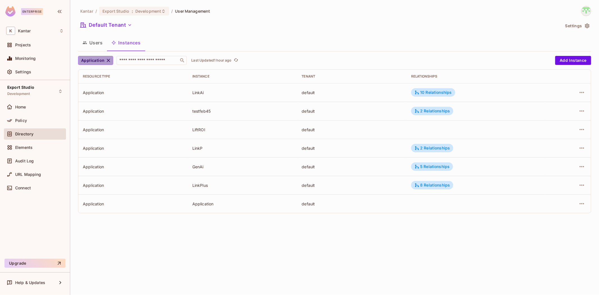
drag, startPoint x: 107, startPoint y: 59, endPoint x: 115, endPoint y: 65, distance: 9.6
click at [107, 58] on icon "button" at bounding box center [109, 61] width 6 height 6
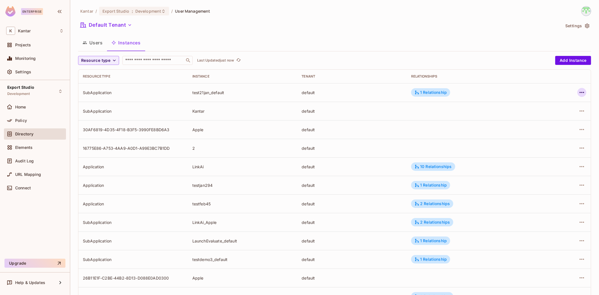
click at [578, 93] on icon "button" at bounding box center [581, 92] width 7 height 7
click at [550, 130] on div "Delete Resource Instance" at bounding box center [546, 130] width 49 height 6
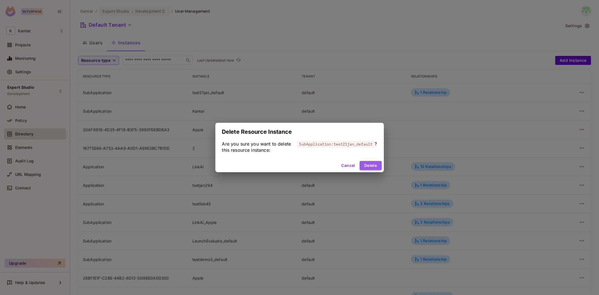
click at [365, 166] on button "Delete" at bounding box center [371, 165] width 22 height 9
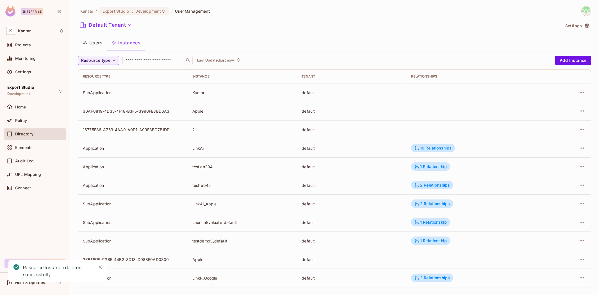
scroll to position [62, 0]
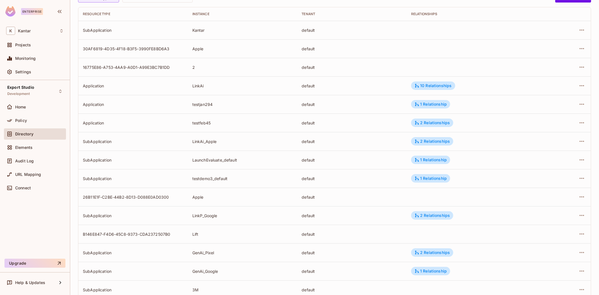
click at [582, 179] on td at bounding box center [567, 178] width 47 height 19
click at [579, 179] on icon "button" at bounding box center [581, 178] width 4 height 1
click at [548, 215] on div "Delete Resource Instance" at bounding box center [546, 216] width 49 height 6
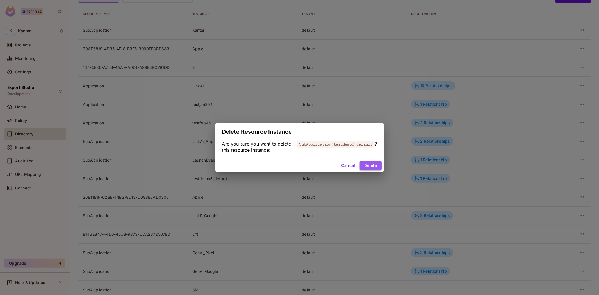
click at [367, 164] on button "Delete" at bounding box center [371, 165] width 22 height 9
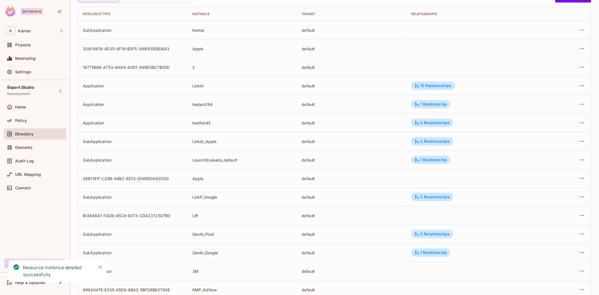
scroll to position [97, 0]
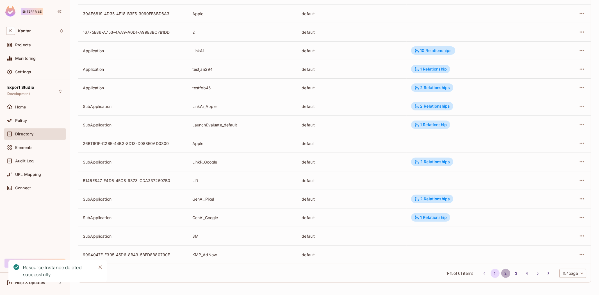
click at [501, 273] on button "2" at bounding box center [505, 273] width 9 height 9
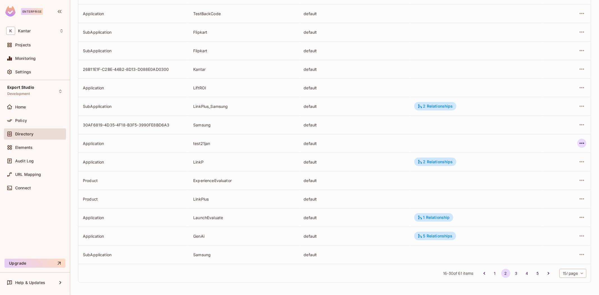
click at [578, 142] on icon "button" at bounding box center [581, 143] width 7 height 7
click at [543, 180] on div "Delete Resource Instance" at bounding box center [546, 181] width 49 height 6
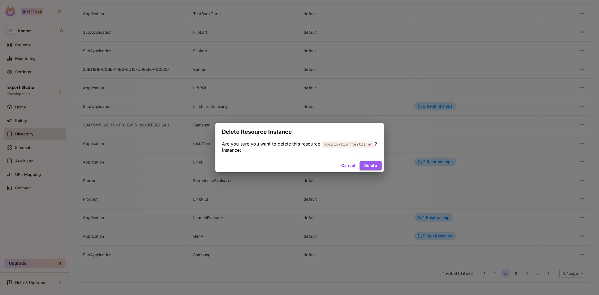
click at [374, 161] on button "Delete" at bounding box center [371, 165] width 22 height 9
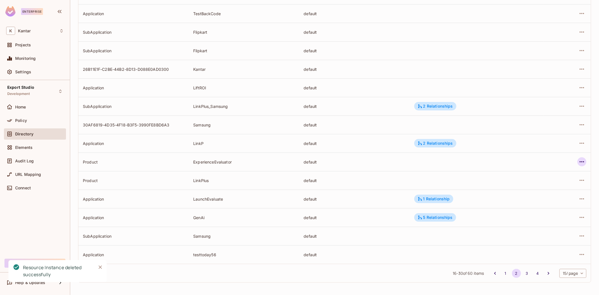
click at [577, 161] on button "button" at bounding box center [581, 161] width 9 height 9
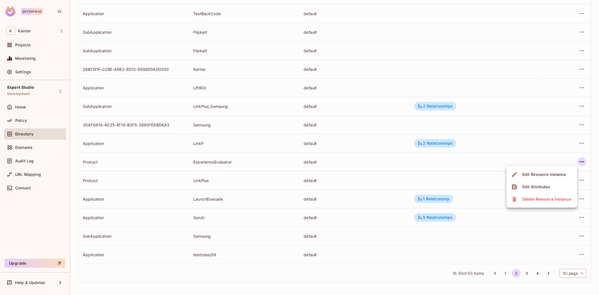
click at [447, 167] on div at bounding box center [299, 147] width 599 height 295
drag, startPoint x: 205, startPoint y: 162, endPoint x: 248, endPoint y: 162, distance: 42.9
click at [248, 162] on tr "Product ExperienceEvaluator default" at bounding box center [334, 161] width 512 height 19
click at [248, 162] on div "ExperienceEvaluator" at bounding box center [243, 161] width 101 height 5
drag, startPoint x: 189, startPoint y: 161, endPoint x: 244, endPoint y: 161, distance: 55.3
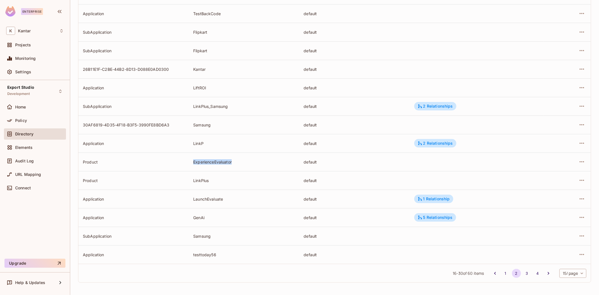
click at [244, 161] on td "ExperienceEvaluator" at bounding box center [244, 161] width 110 height 19
click at [246, 161] on div "ExperienceEvaluator" at bounding box center [243, 161] width 101 height 5
click at [577, 254] on button "button" at bounding box center [581, 254] width 9 height 9
click at [551, 281] on div "Delete Resource Instance" at bounding box center [546, 282] width 49 height 6
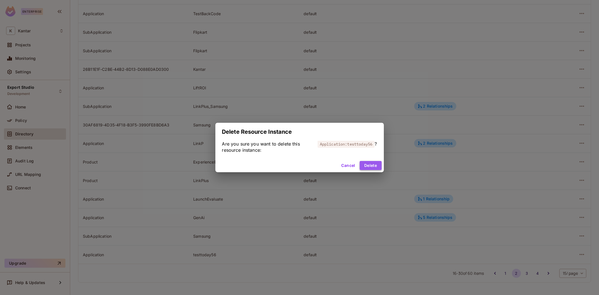
click at [368, 166] on button "Delete" at bounding box center [371, 165] width 22 height 9
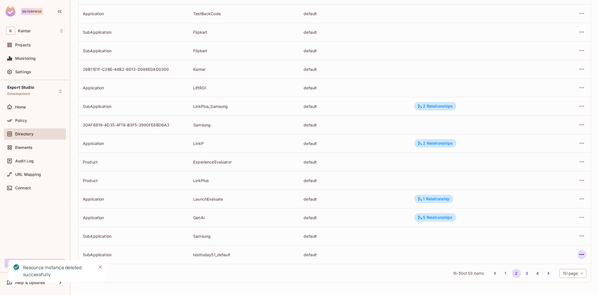
click at [579, 254] on icon "button" at bounding box center [581, 254] width 4 height 1
click at [549, 281] on div "Delete Resource Instance" at bounding box center [546, 282] width 49 height 6
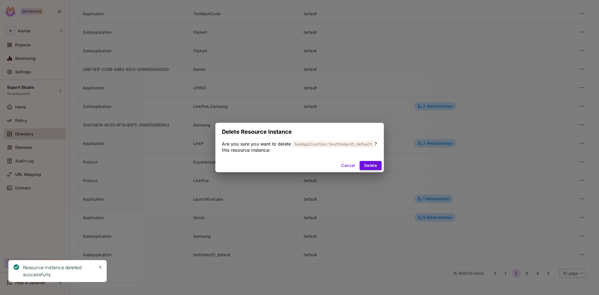
click at [371, 164] on button "Delete" at bounding box center [371, 165] width 22 height 9
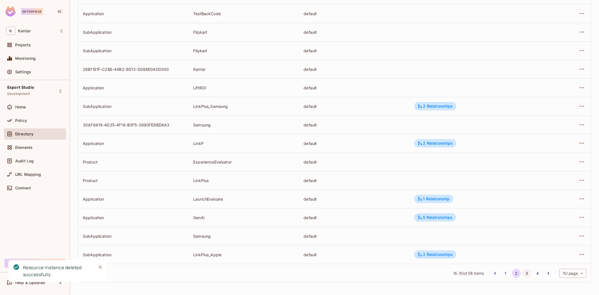
click at [522, 274] on button "3" at bounding box center [526, 273] width 9 height 9
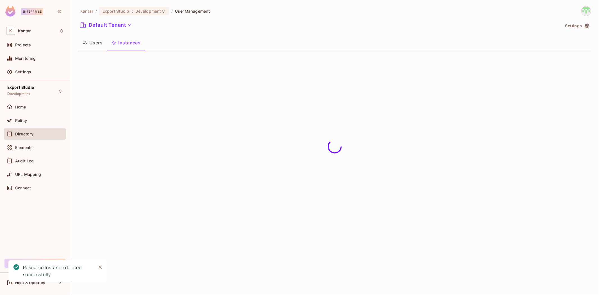
scroll to position [0, 0]
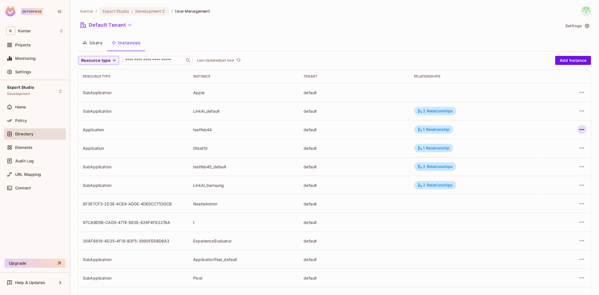
click at [579, 129] on icon "button" at bounding box center [581, 129] width 4 height 1
click at [552, 164] on div "Delete Resource Instance" at bounding box center [546, 167] width 49 height 6
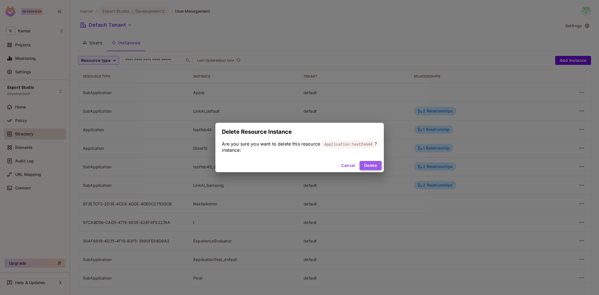
click at [368, 165] on button "Delete" at bounding box center [371, 165] width 22 height 9
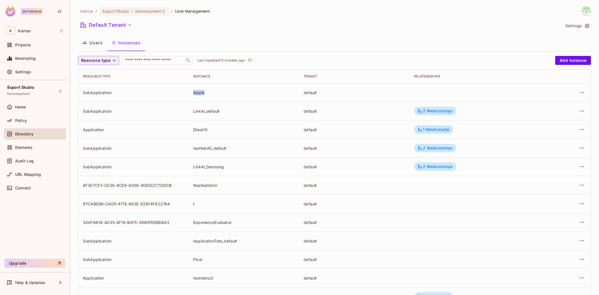
drag, startPoint x: 191, startPoint y: 92, endPoint x: 211, endPoint y: 94, distance: 20.1
click at [211, 94] on td "Apple" at bounding box center [244, 92] width 110 height 19
click at [579, 91] on icon "button" at bounding box center [581, 92] width 7 height 7
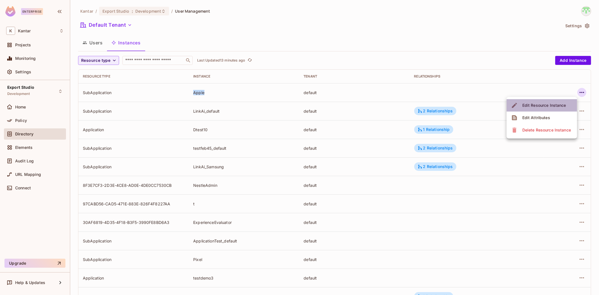
click at [554, 105] on div "Edit Resource Instance" at bounding box center [544, 105] width 44 height 6
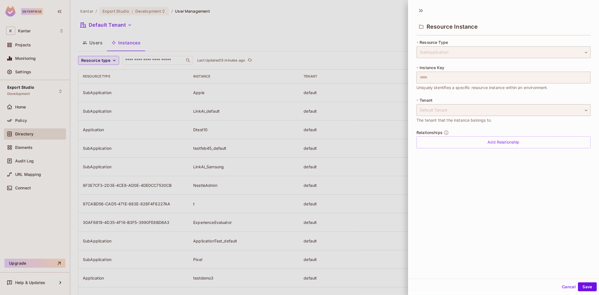
click at [373, 63] on div at bounding box center [299, 147] width 599 height 295
